Goal: Task Accomplishment & Management: Manage account settings

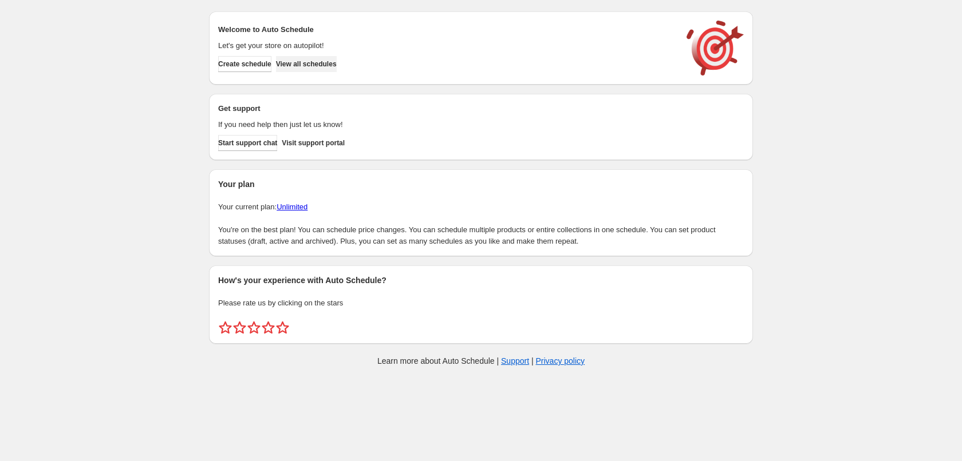
click at [317, 65] on span "View all schedules" at bounding box center [306, 64] width 61 height 9
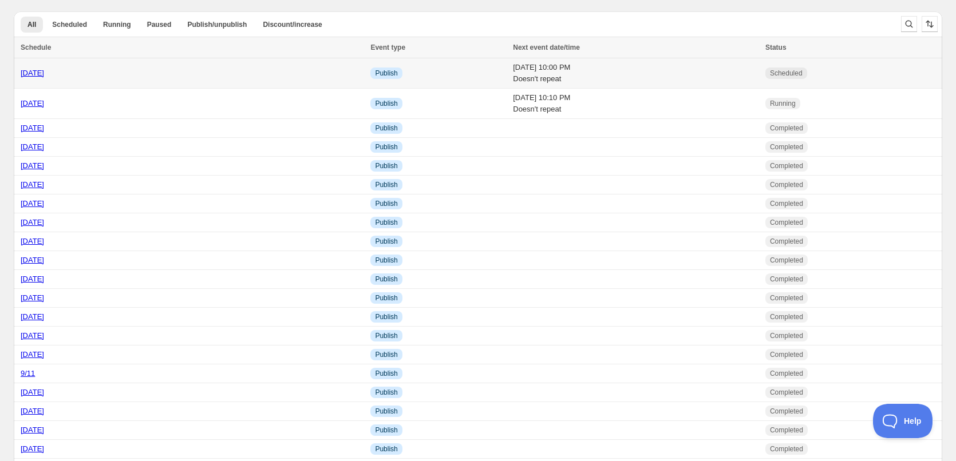
click at [646, 76] on td "[DATE] 10:00 PM Doesn't repeat" at bounding box center [635, 73] width 252 height 30
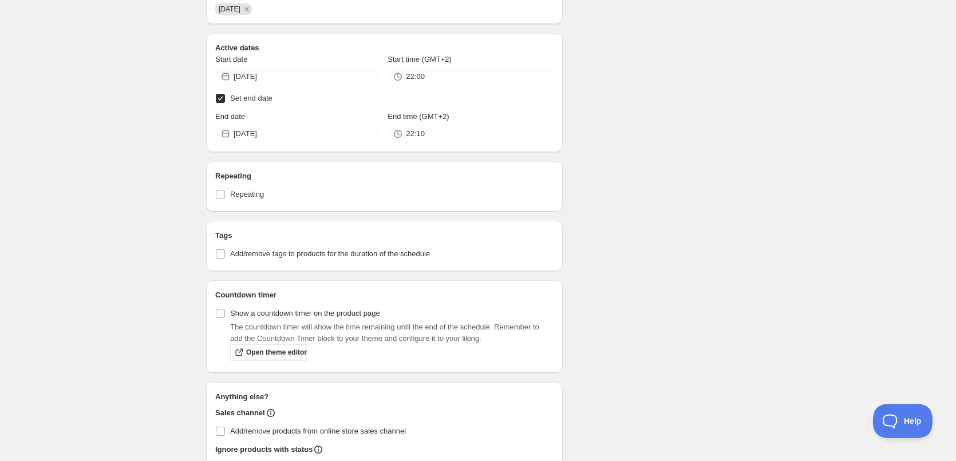
scroll to position [343, 0]
